Goal: Task Accomplishment & Management: Use online tool/utility

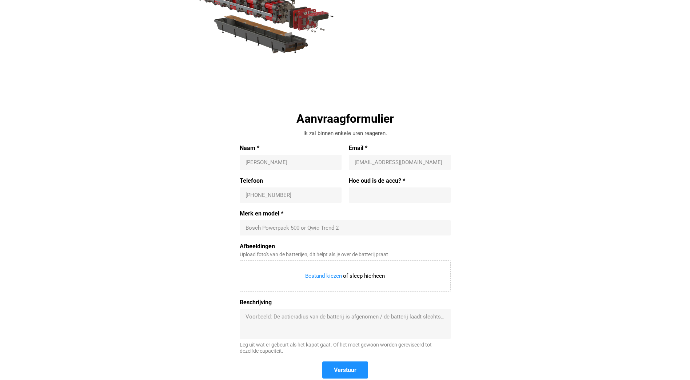
scroll to position [146, 0]
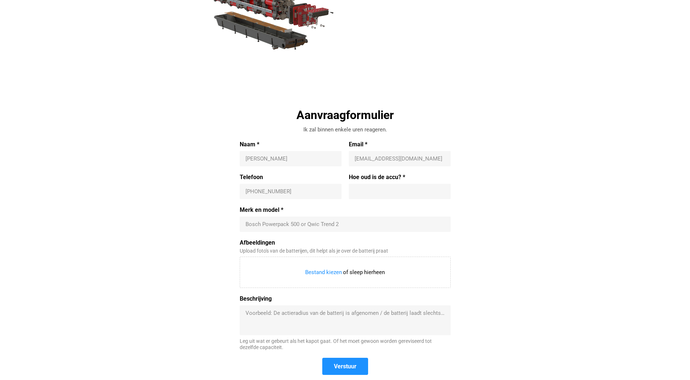
click at [293, 220] on div "Bosch Powerpack 500 or Qwic Trend 2" at bounding box center [345, 224] width 211 height 15
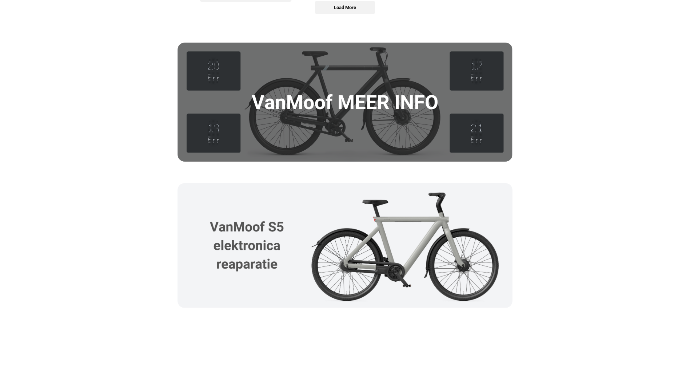
scroll to position [983, 0]
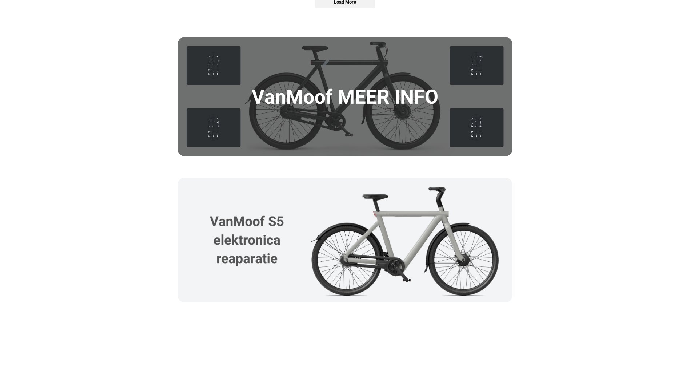
click at [374, 98] on img at bounding box center [345, 96] width 335 height 119
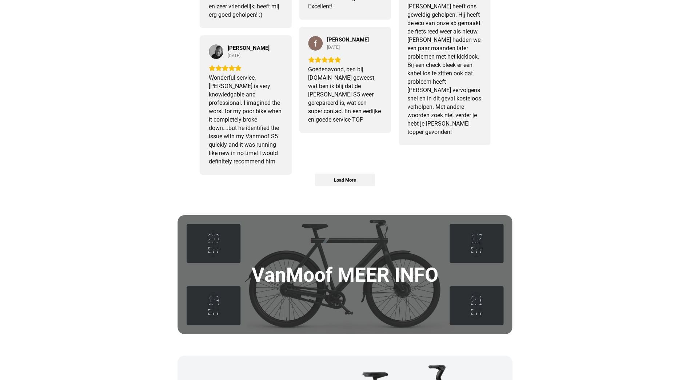
scroll to position [804, 0]
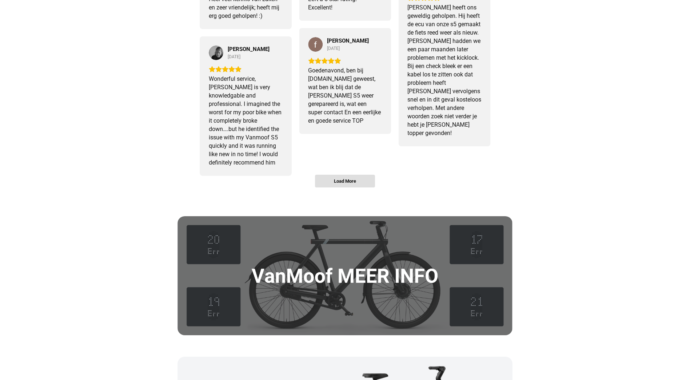
click at [348, 183] on span "Load More" at bounding box center [345, 181] width 22 height 6
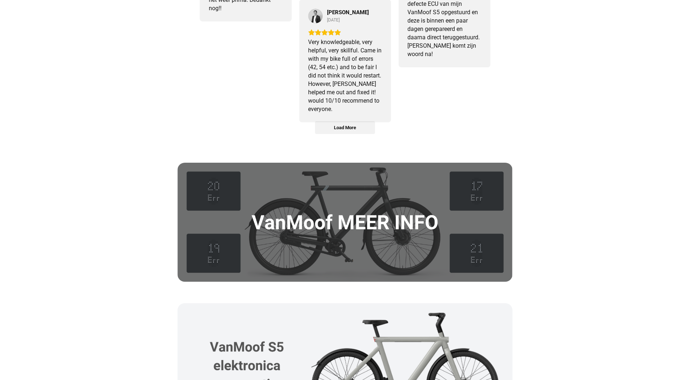
scroll to position [1204, 0]
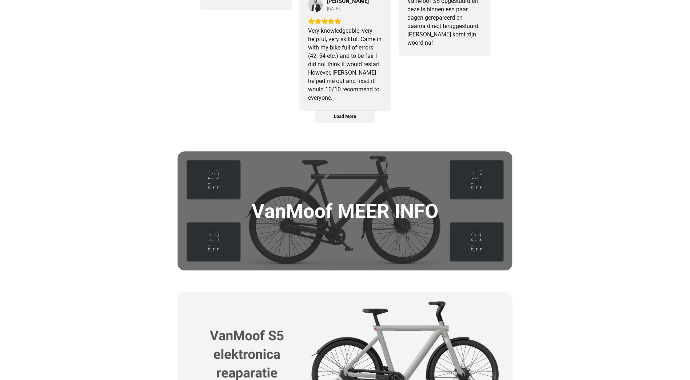
click at [369, 209] on img at bounding box center [345, 210] width 335 height 119
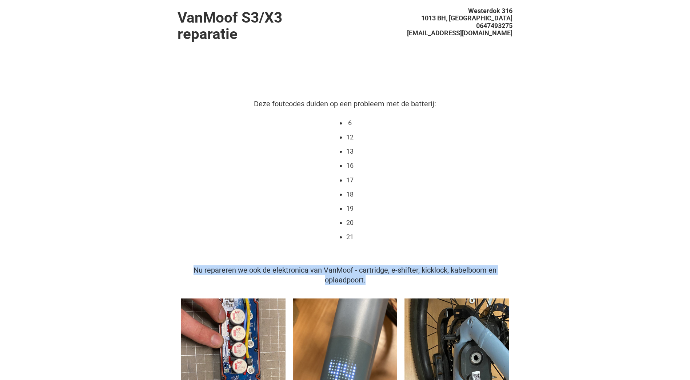
drag, startPoint x: 196, startPoint y: 269, endPoint x: 380, endPoint y: 282, distance: 184.6
click at [380, 282] on div "Nu repareren we ook de elektronica van VanMoof - cartridge, e-shifter, kicklock…" at bounding box center [345, 275] width 335 height 20
